Goal: Information Seeking & Learning: Learn about a topic

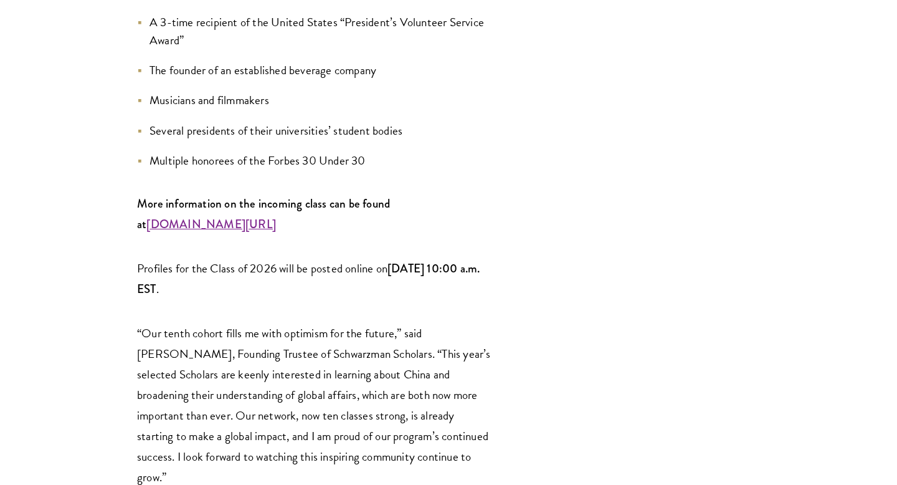
scroll to position [1786, 0]
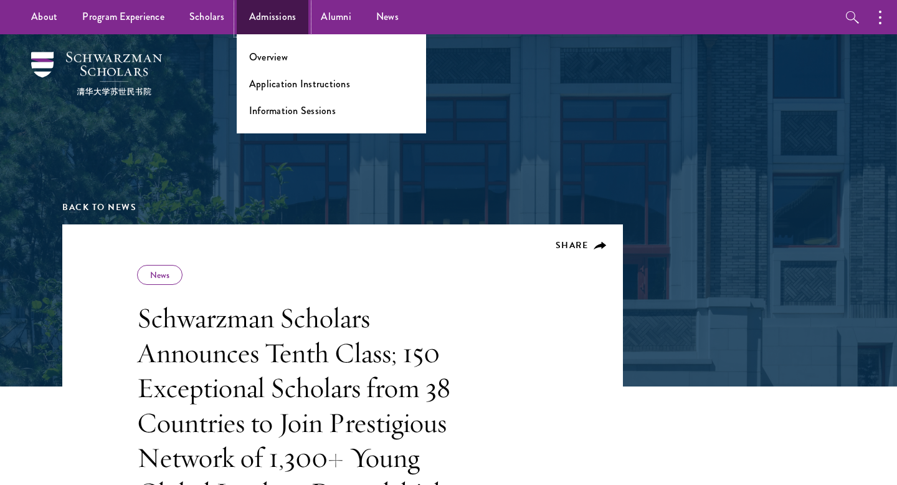
click at [265, 23] on link "Admissions" at bounding box center [273, 17] width 72 height 34
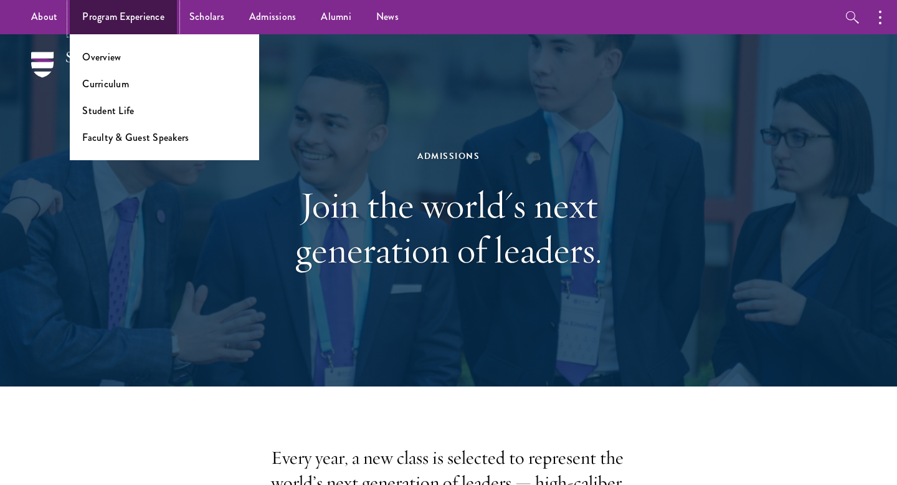
click at [133, 26] on link "Program Experience" at bounding box center [123, 17] width 107 height 34
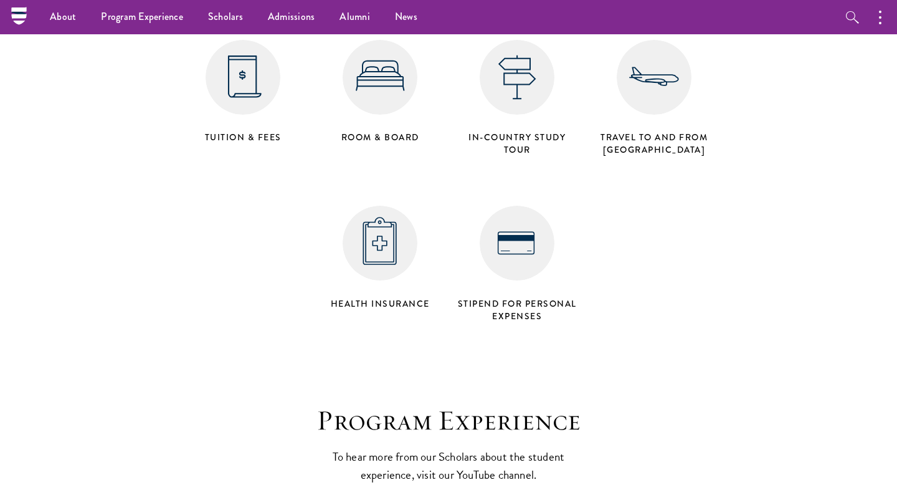
scroll to position [4908, 0]
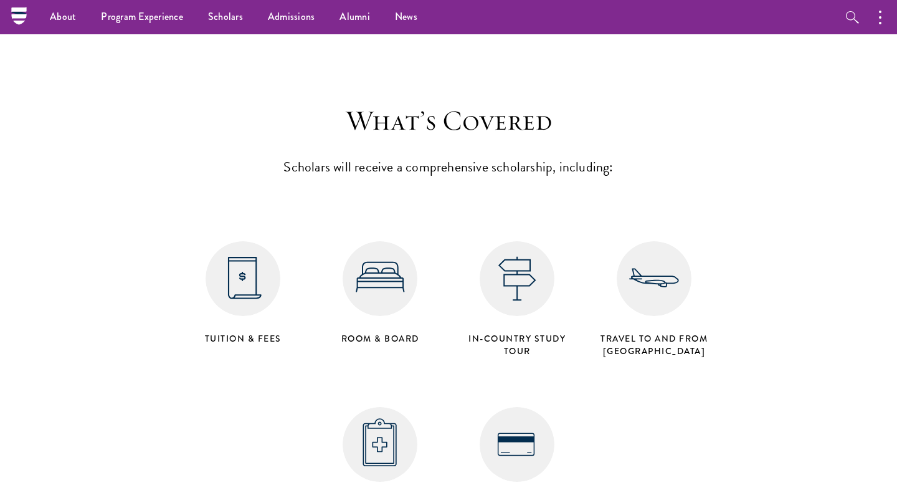
click at [262, 279] on div "Tuition & Fees" at bounding box center [242, 293] width 137 height 116
click at [351, 241] on img at bounding box center [380, 278] width 75 height 75
click at [481, 242] on img at bounding box center [517, 278] width 75 height 75
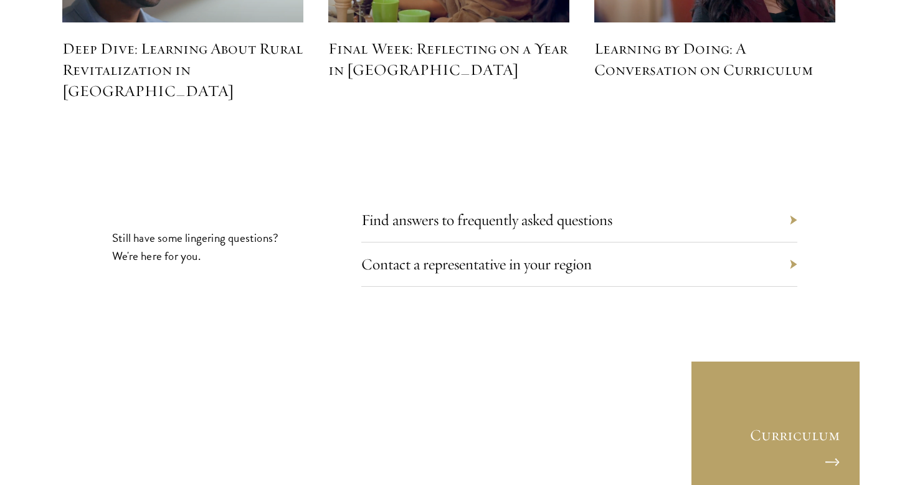
scroll to position [5744, 0]
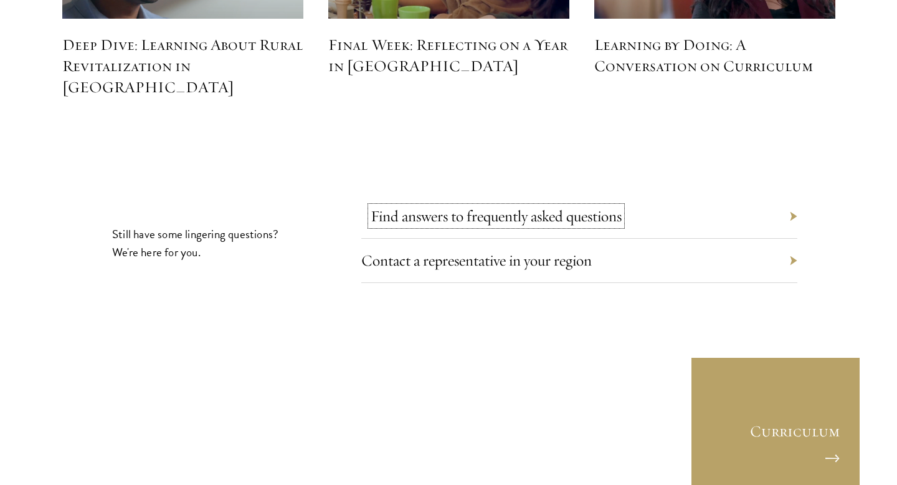
click at [482, 206] on link "Find answers to frequently asked questions" at bounding box center [496, 215] width 251 height 19
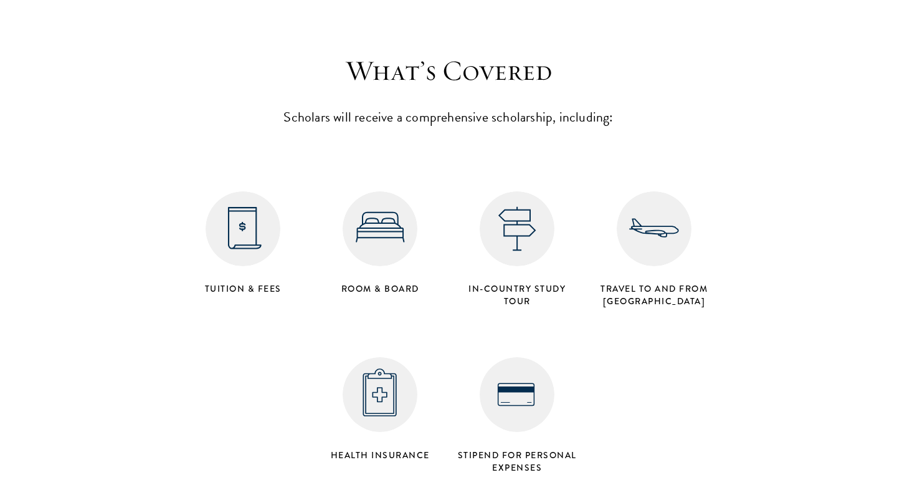
click at [228, 214] on img at bounding box center [243, 228] width 75 height 75
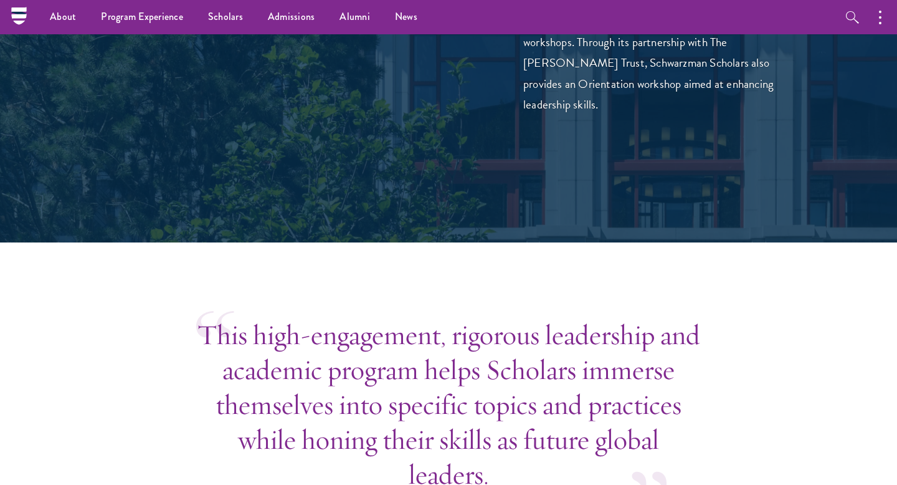
scroll to position [3467, 0]
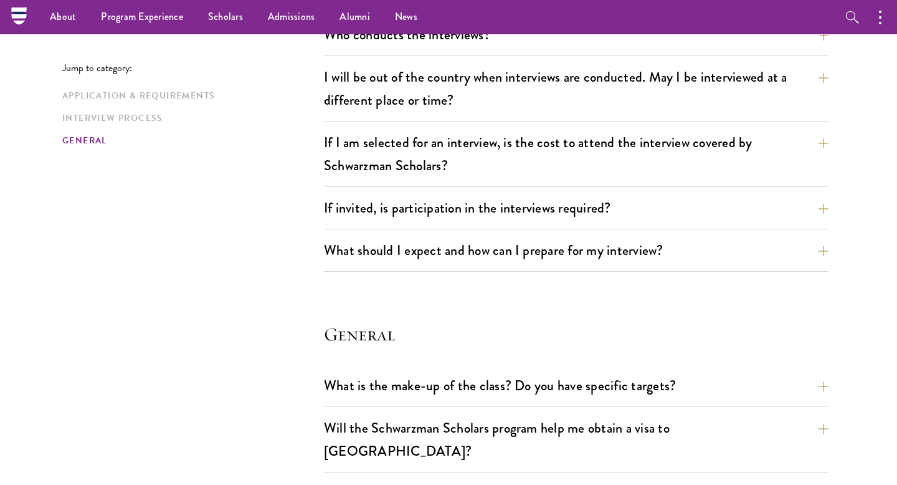
scroll to position [1455, 0]
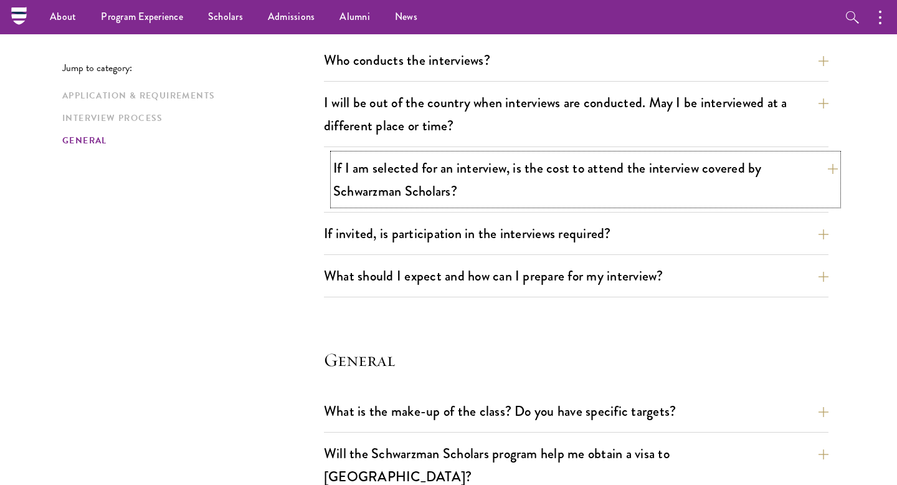
click at [333, 158] on button "If I am selected for an interview, is the cost to attend the interview covered …" at bounding box center [585, 179] width 505 height 51
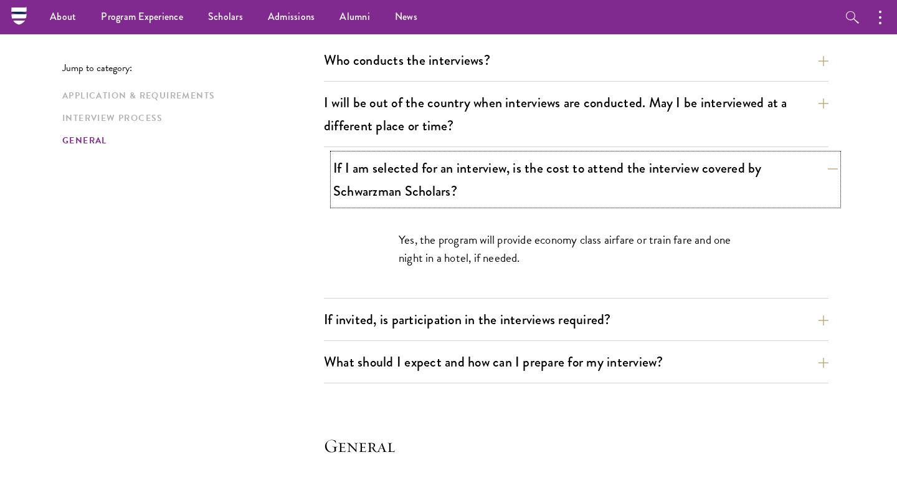
click at [350, 164] on button "If I am selected for an interview, is the cost to attend the interview covered …" at bounding box center [585, 179] width 505 height 51
